Goal: Task Accomplishment & Management: Complete application form

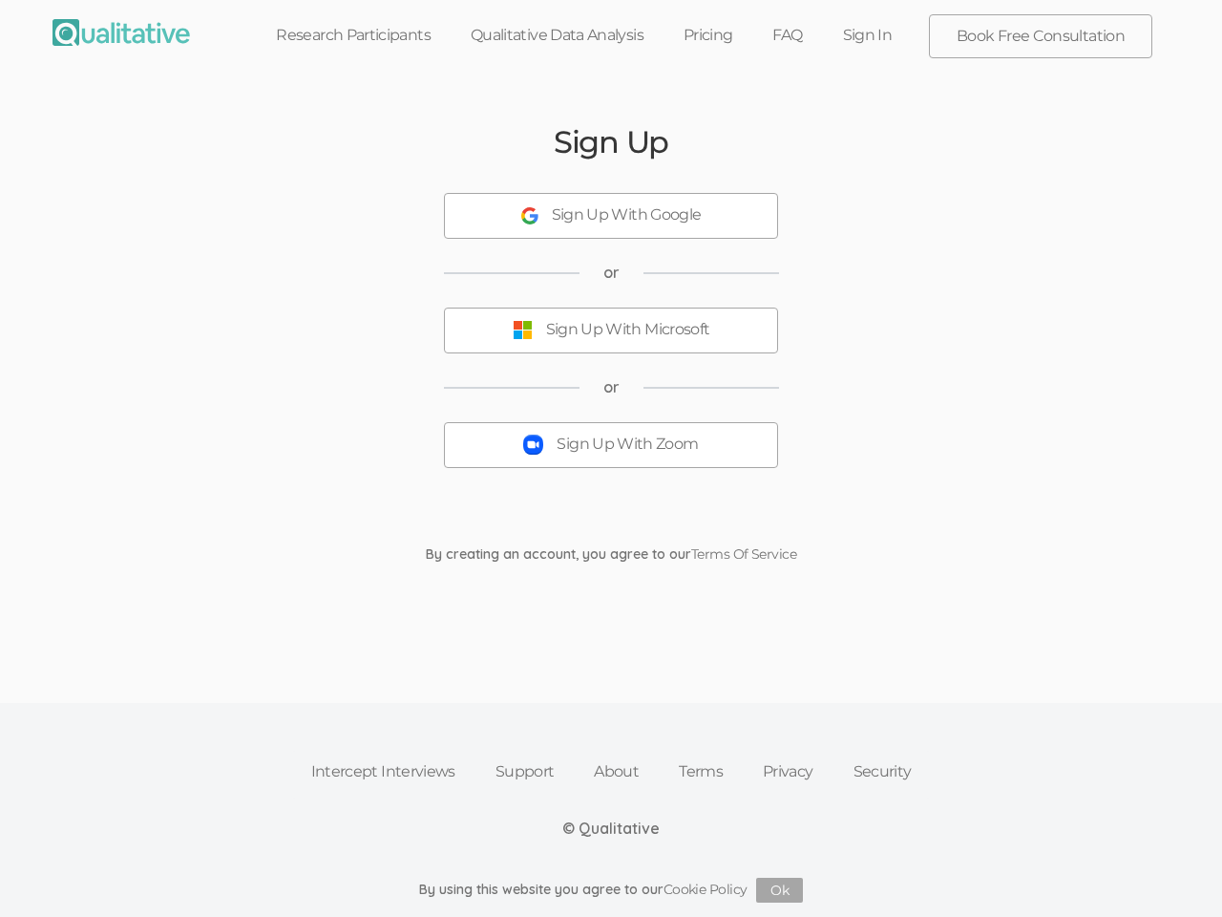
click at [611, 458] on button "Sign Up With Zoom" at bounding box center [611, 445] width 334 height 46
click at [611, 216] on div "Sign Up With Google" at bounding box center [627, 215] width 150 height 22
click at [611, 330] on div "Sign Up With Microsoft" at bounding box center [628, 330] width 164 height 22
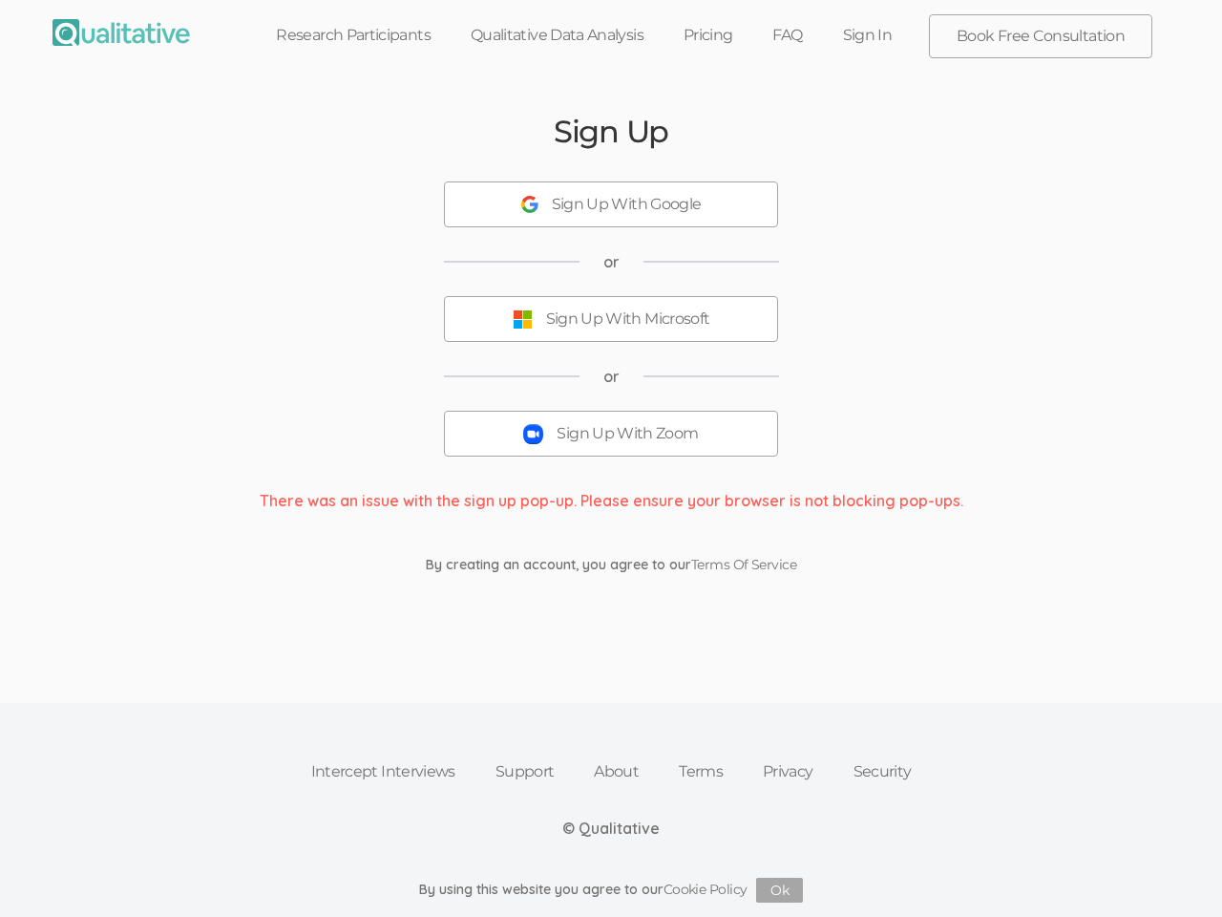
click at [611, 445] on button "Sign Up With Zoom" at bounding box center [611, 434] width 334 height 46
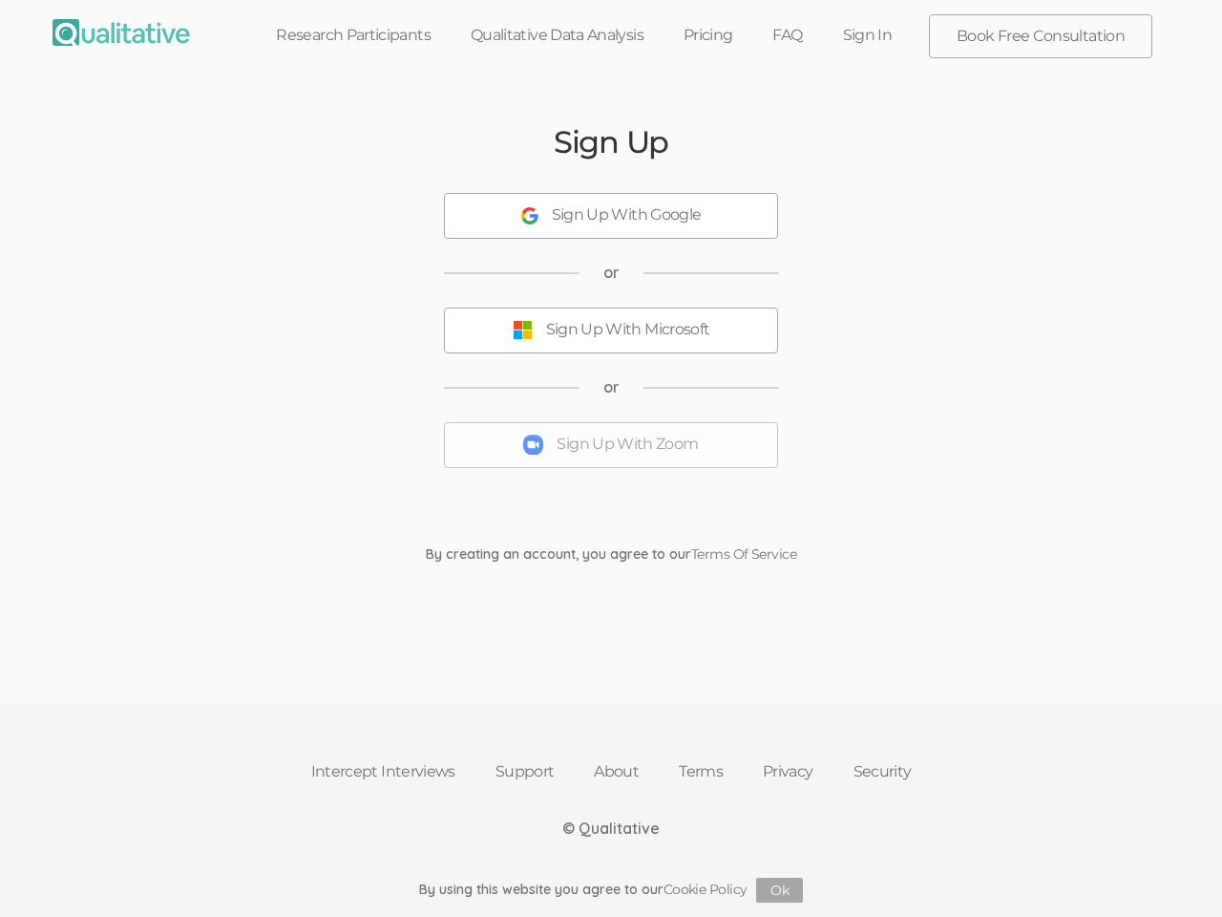
click at [780, 890] on button "Ok" at bounding box center [779, 890] width 47 height 25
